Goal: Navigation & Orientation: Find specific page/section

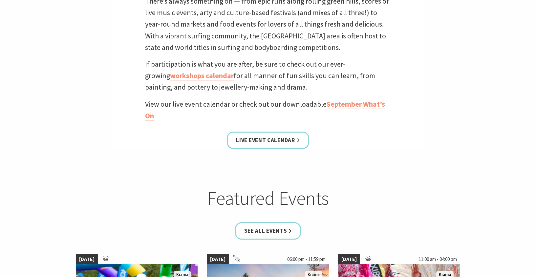
scroll to position [230, 0]
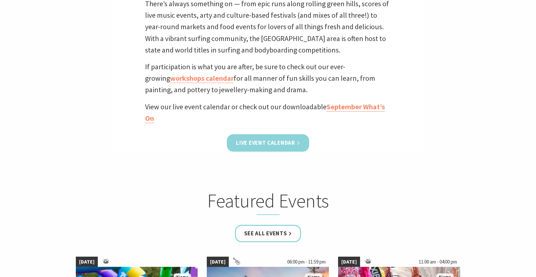
click at [287, 147] on link "Live Event Calendar" at bounding box center [268, 142] width 82 height 17
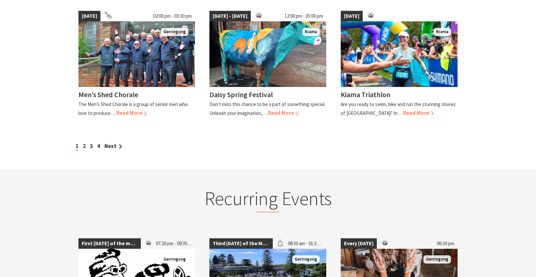
scroll to position [672, 0]
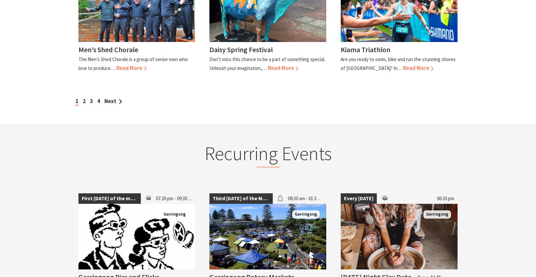
click at [86, 97] on div "1 2 3 4 Next" at bounding box center [268, 101] width 389 height 9
click at [83, 97] on link "2" at bounding box center [84, 100] width 3 height 7
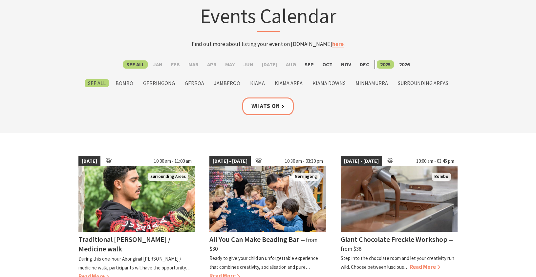
scroll to position [43, 0]
